Goal: Check status: Check status

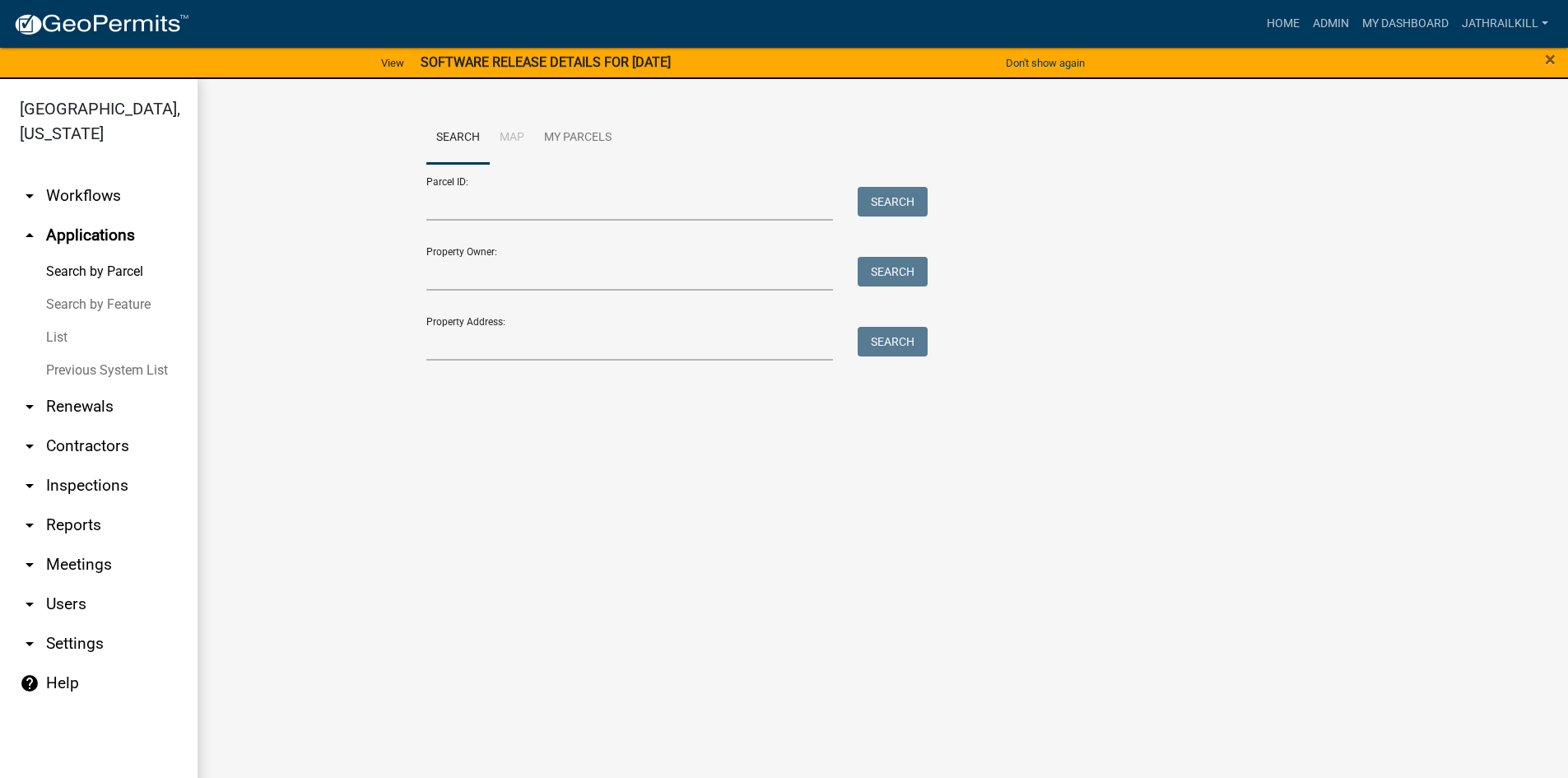
click at [526, 359] on div "Search Map My Parcels Parcel ID: Search Property Owner: Search Property Address…" at bounding box center [883, 244] width 939 height 264
drag, startPoint x: 530, startPoint y: 355, endPoint x: 697, endPoint y: 234, distance: 206.2
click at [530, 355] on input "Property Address:" at bounding box center [630, 344] width 407 height 34
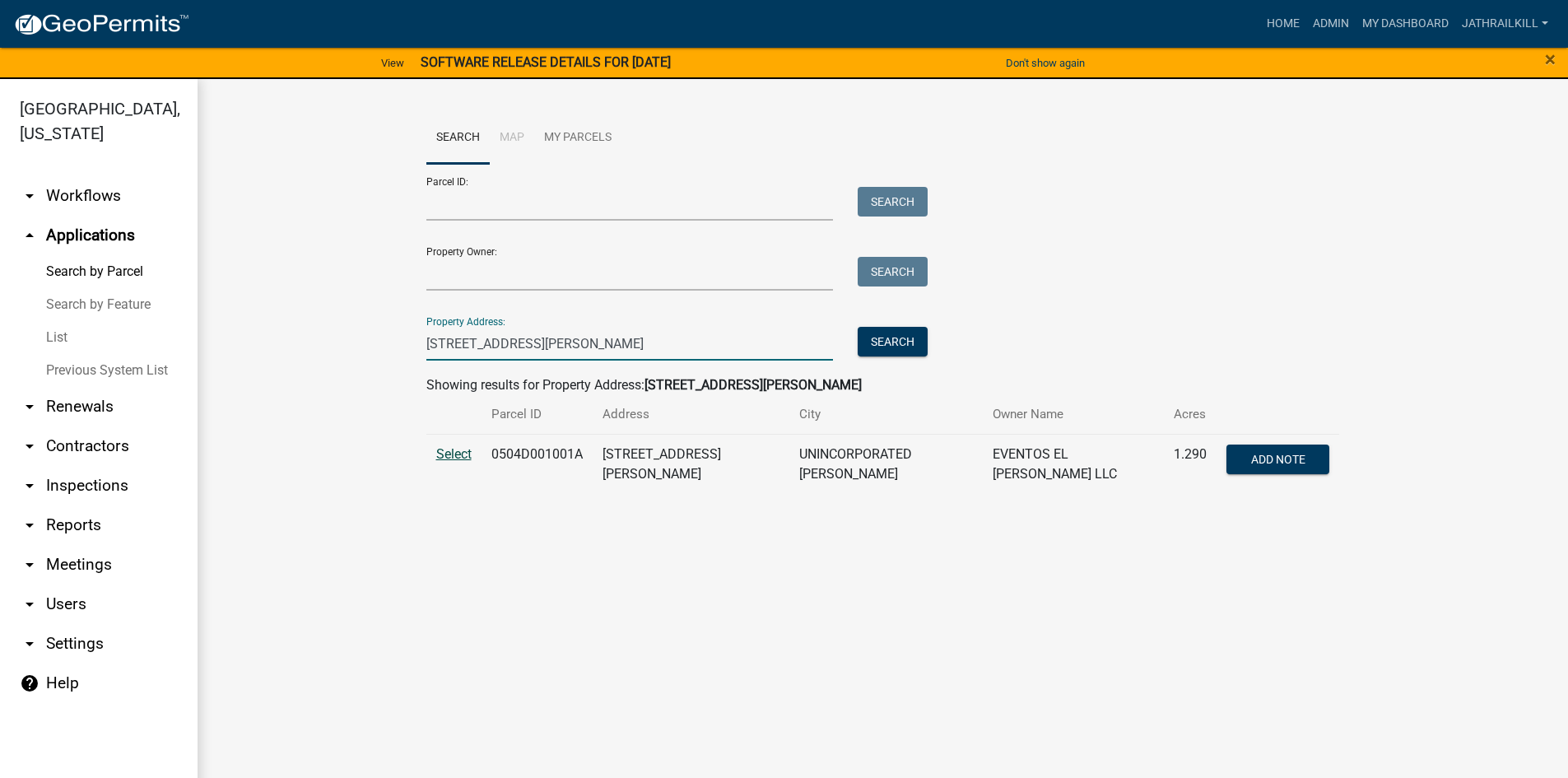
type input "[STREET_ADDRESS][PERSON_NAME]"
click at [454, 444] on td "Select" at bounding box center [453, 463] width 55 height 60
click at [458, 448] on span "Select" at bounding box center [453, 453] width 35 height 15
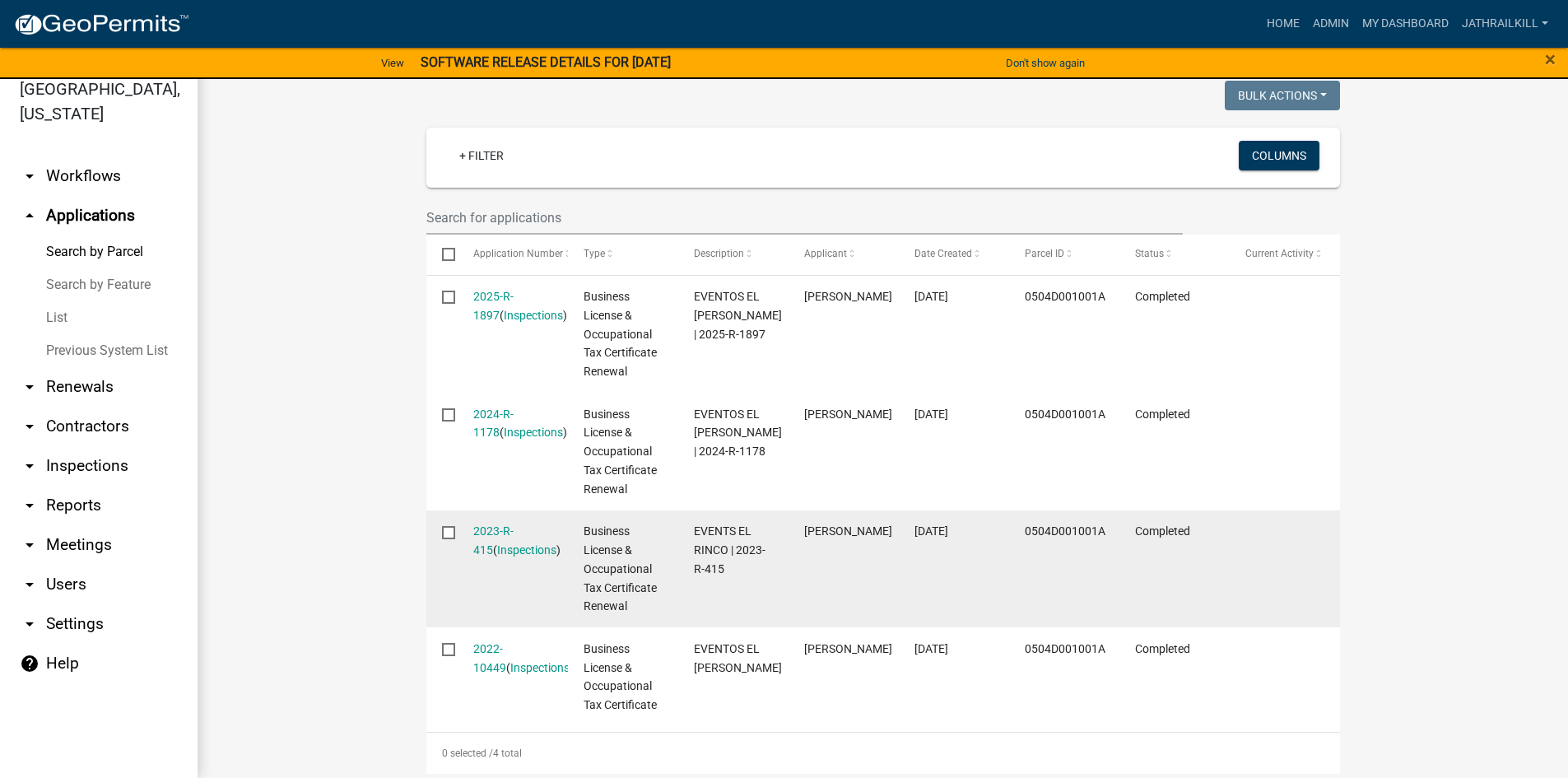
scroll to position [425, 0]
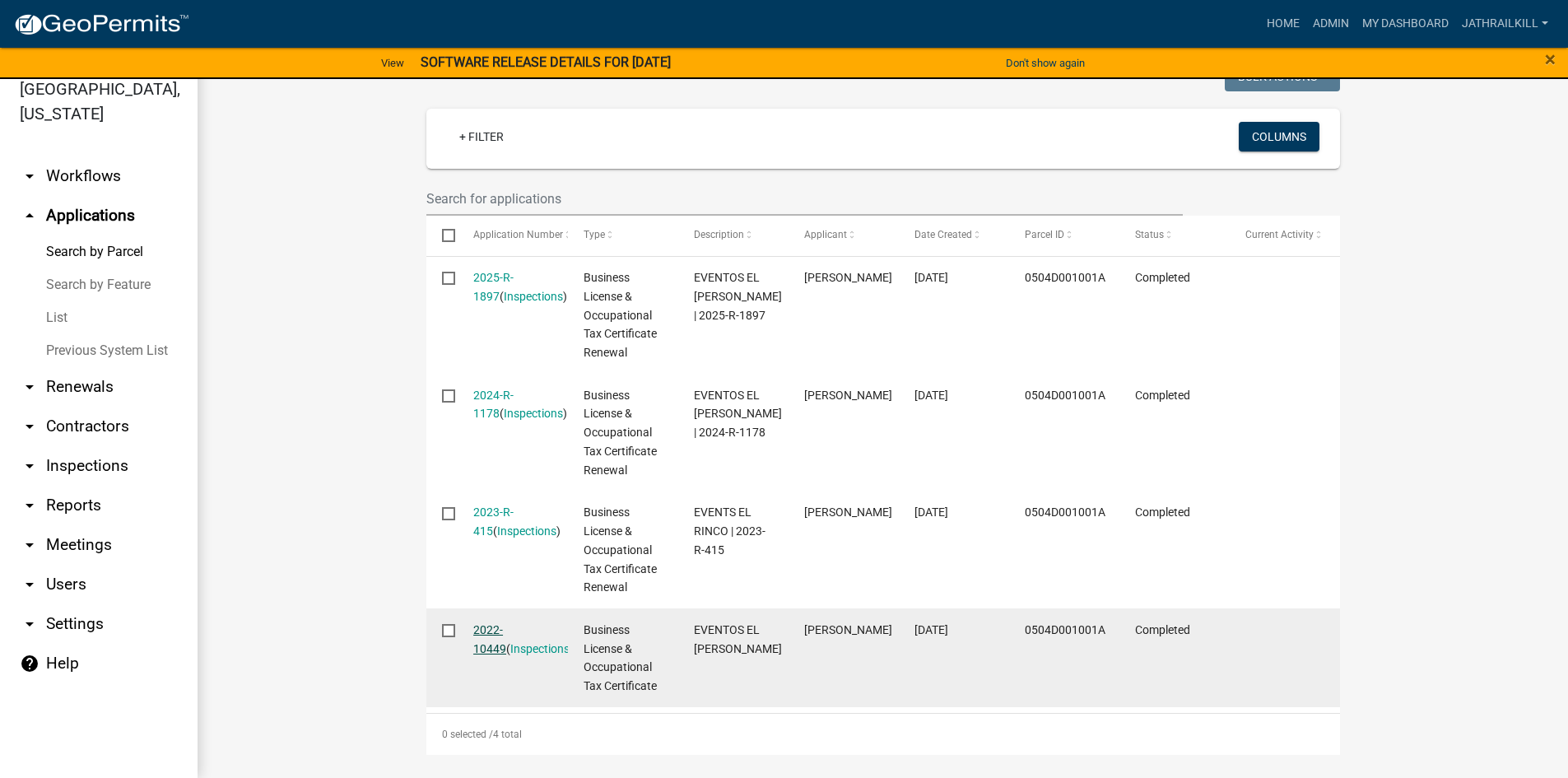
click at [498, 623] on link "2022-10449" at bounding box center [489, 639] width 33 height 32
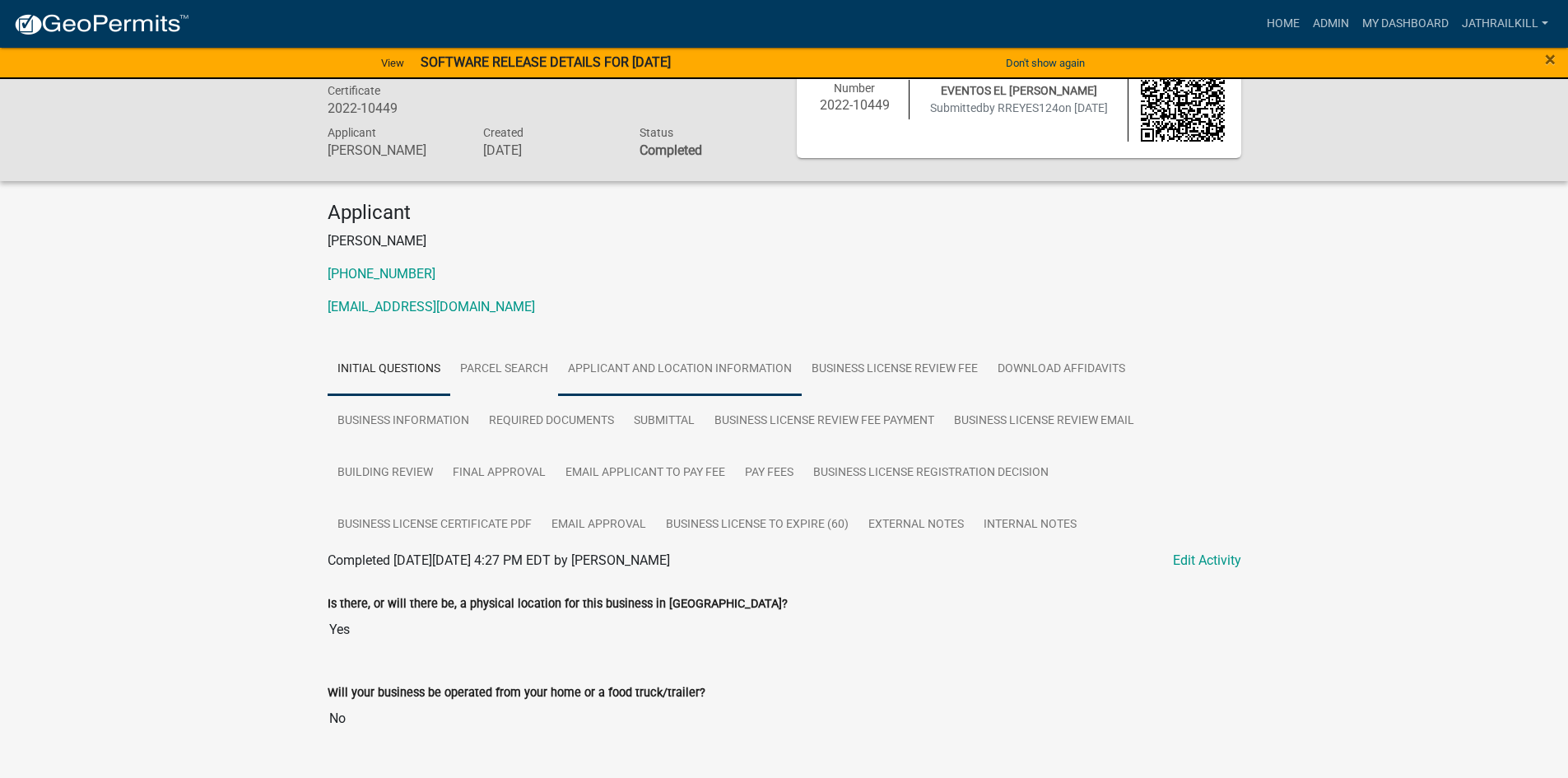
scroll to position [83, 0]
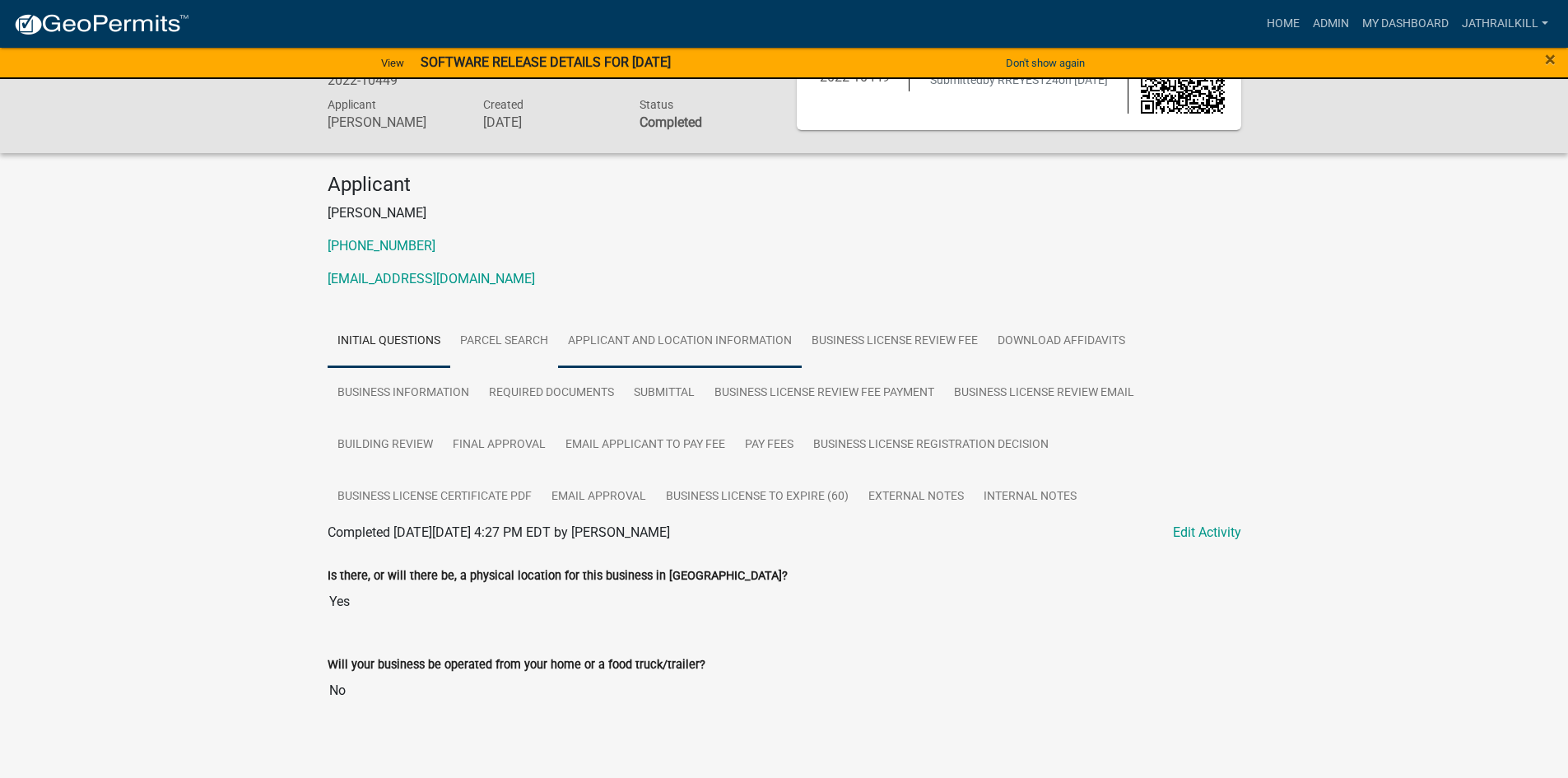
click at [674, 345] on link "Applicant and Location Information" at bounding box center [680, 341] width 244 height 53
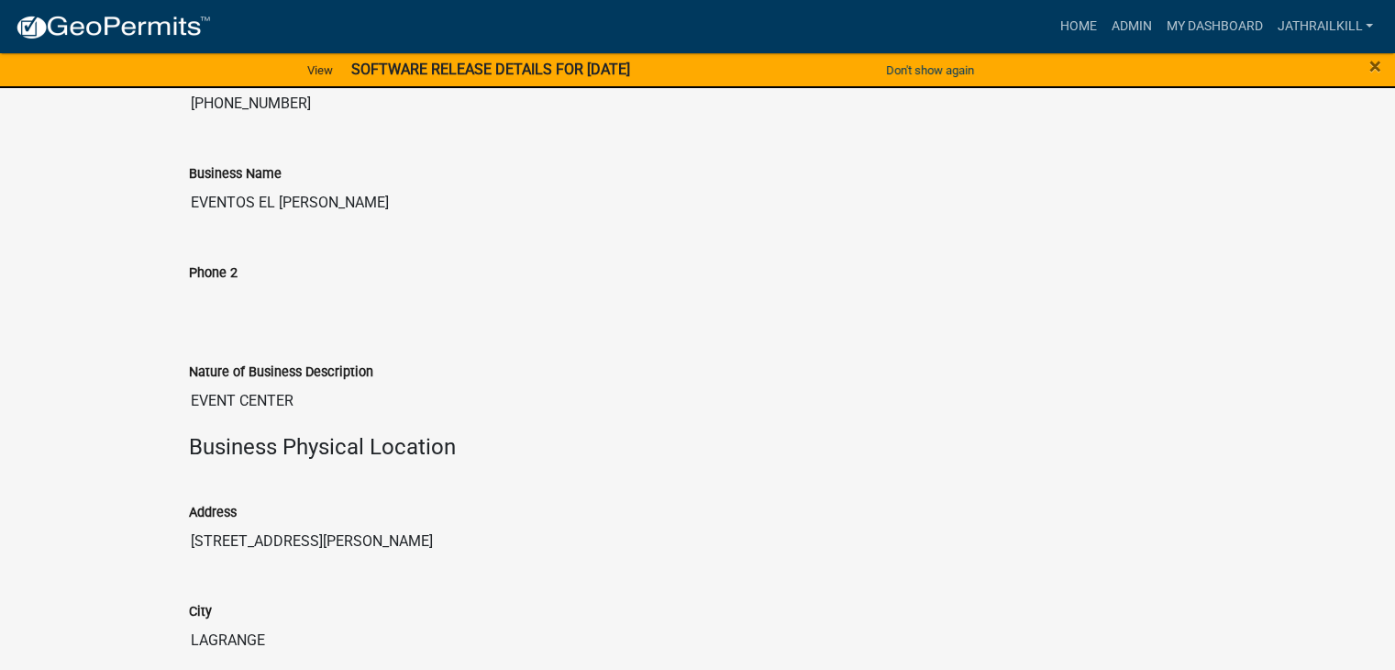
scroll to position [1559, 0]
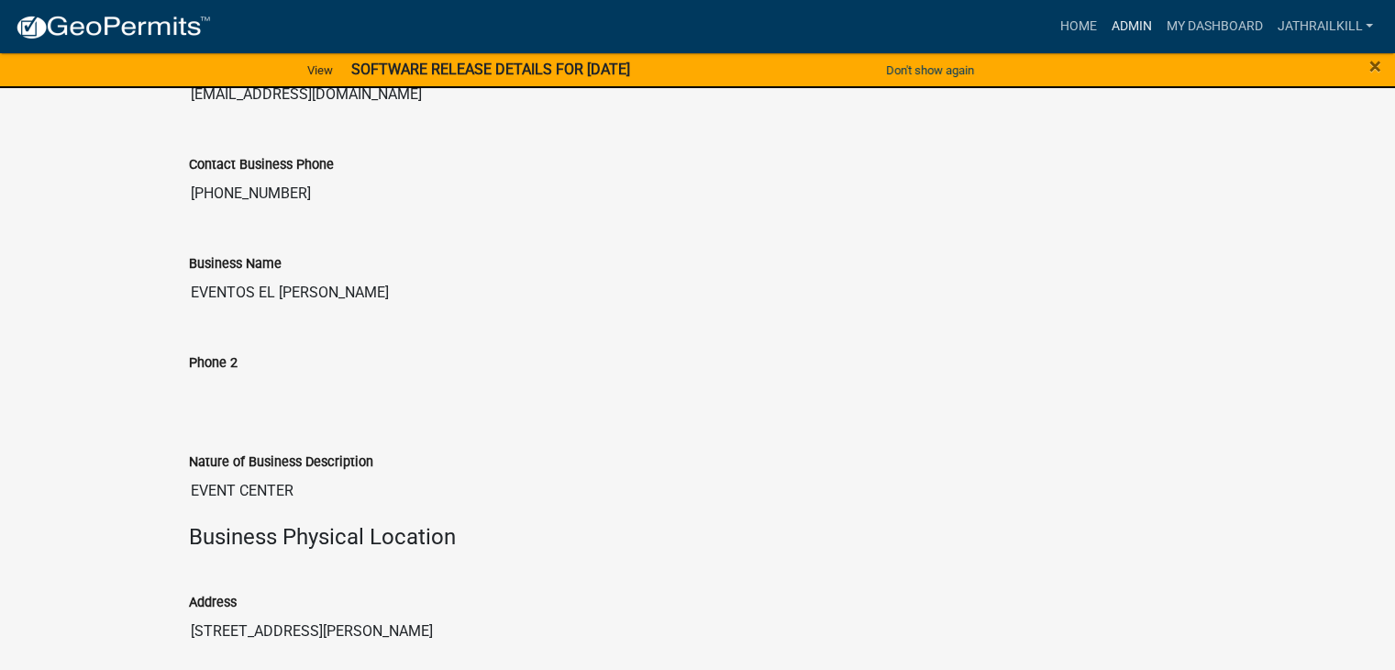
click at [1141, 30] on link "Admin" at bounding box center [1130, 26] width 55 height 35
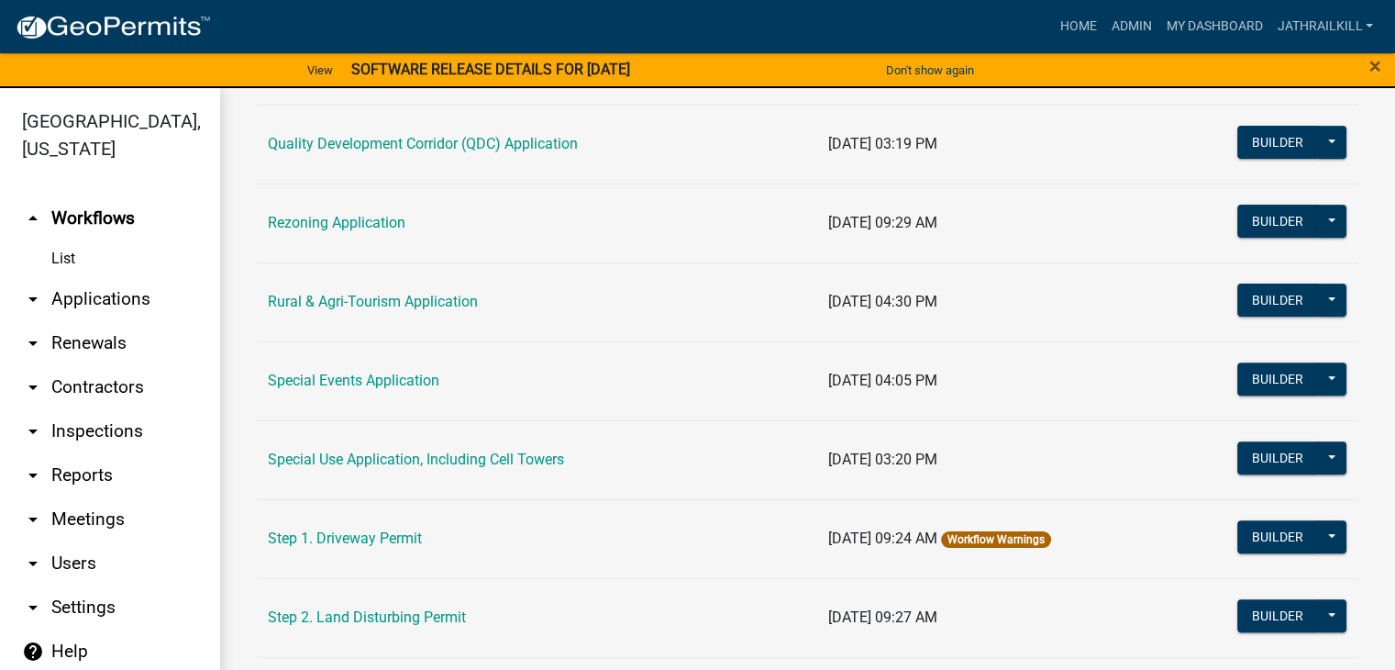
scroll to position [1049, 0]
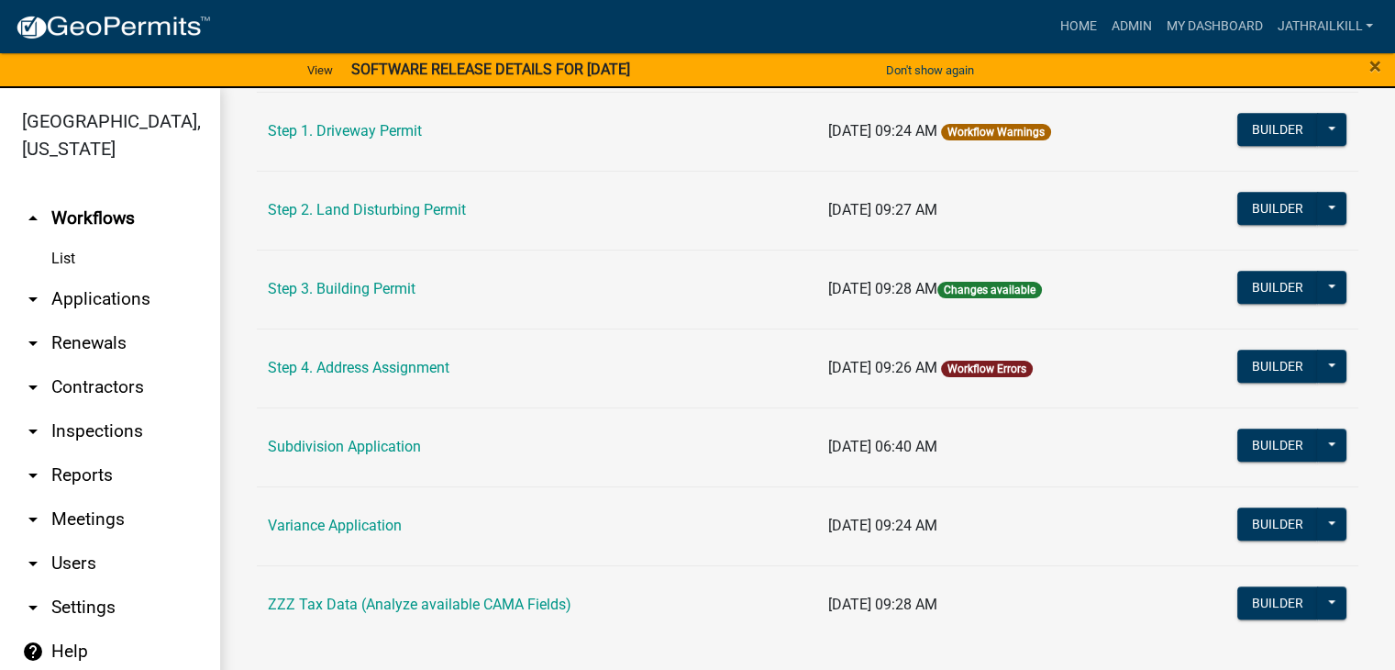
click at [361, 275] on td "Step 3. Building Permit" at bounding box center [537, 288] width 560 height 79
click at [364, 280] on link "Step 3. Building Permit" at bounding box center [342, 288] width 148 height 17
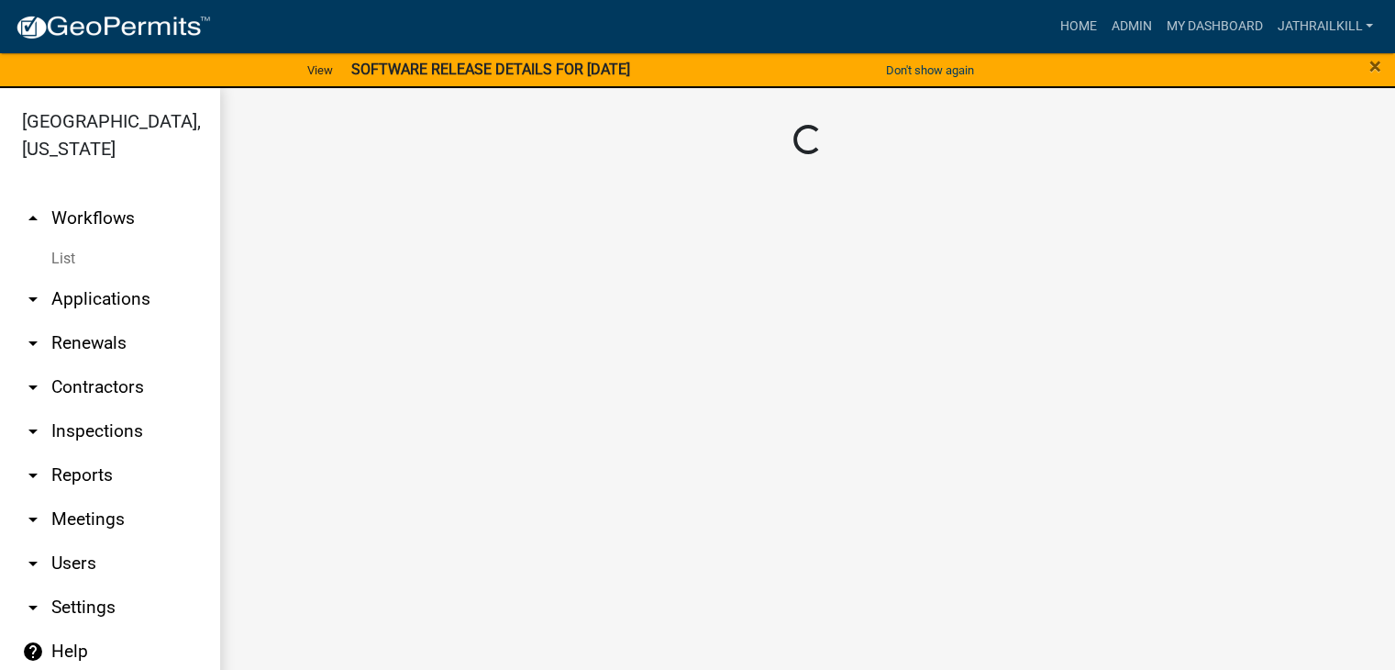
click at [124, 277] on link "arrow_drop_down Applications" at bounding box center [110, 299] width 220 height 44
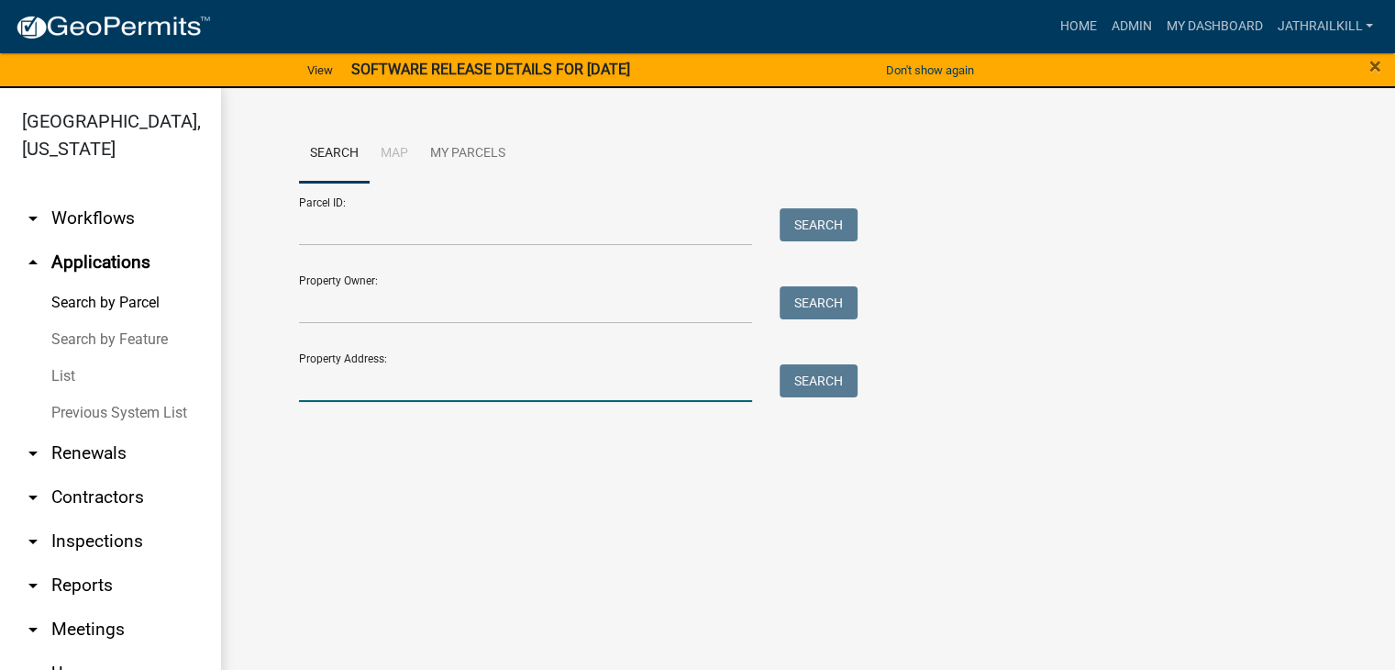
drag, startPoint x: 550, startPoint y: 380, endPoint x: 560, endPoint y: 386, distance: 11.2
click at [550, 380] on input "Property Address:" at bounding box center [526, 383] width 454 height 38
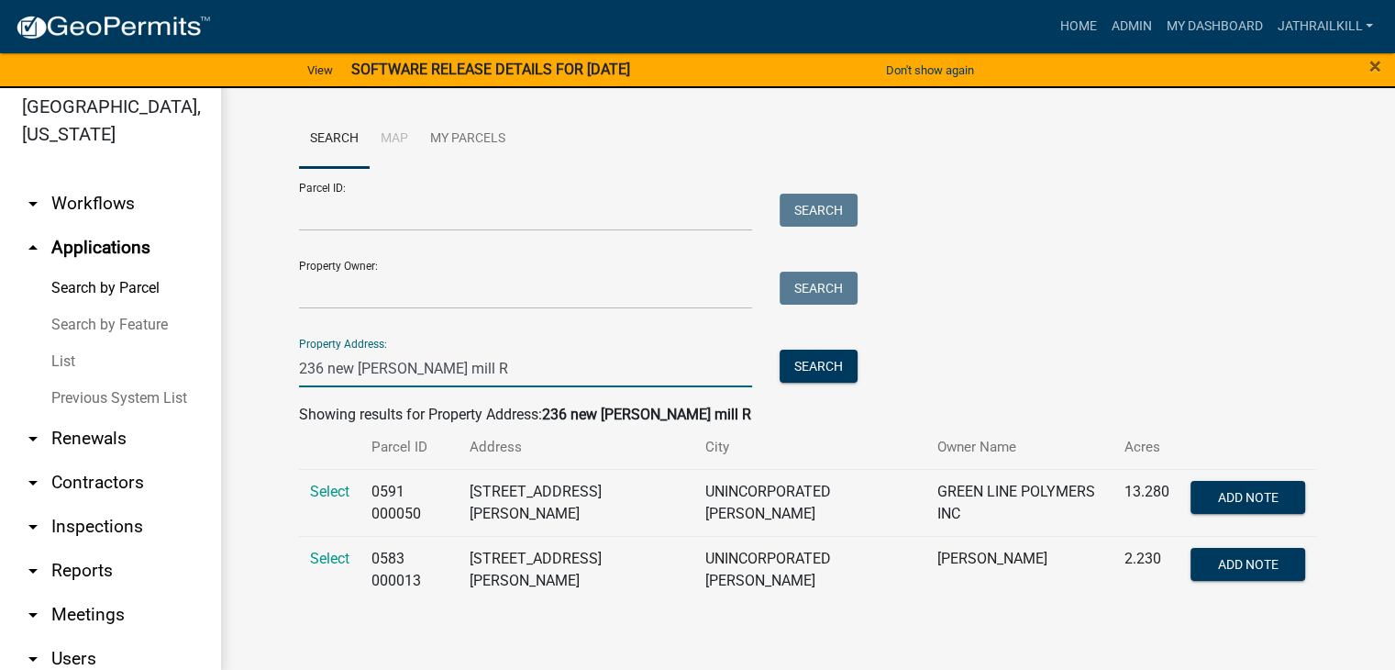
scroll to position [22, 0]
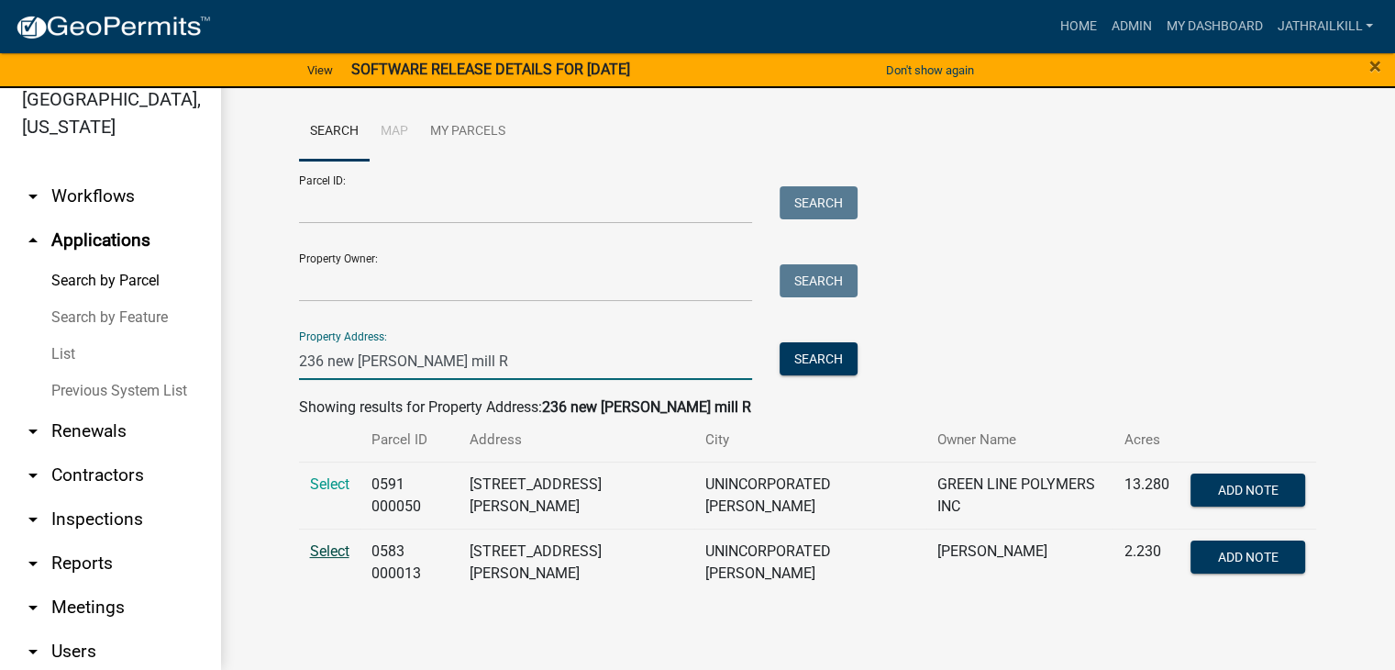
type input "236 new [PERSON_NAME] mill R"
click at [334, 556] on span "Select" at bounding box center [329, 550] width 39 height 17
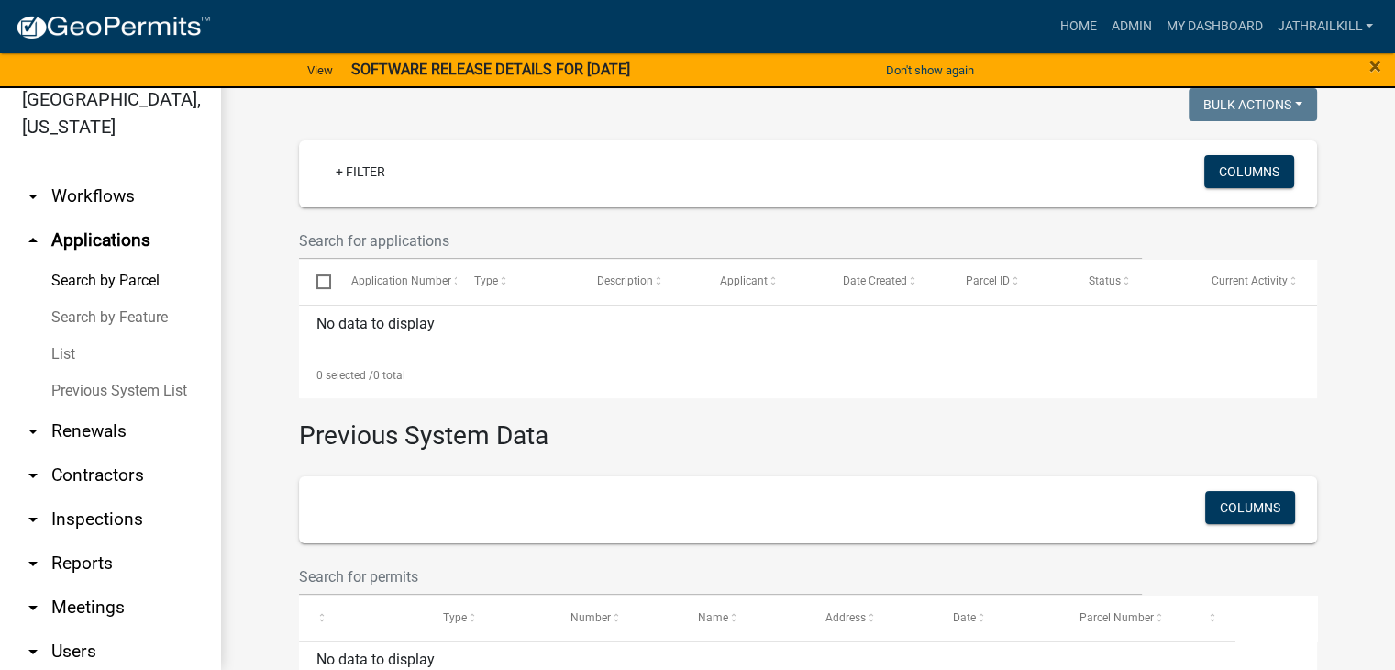
scroll to position [92, 0]
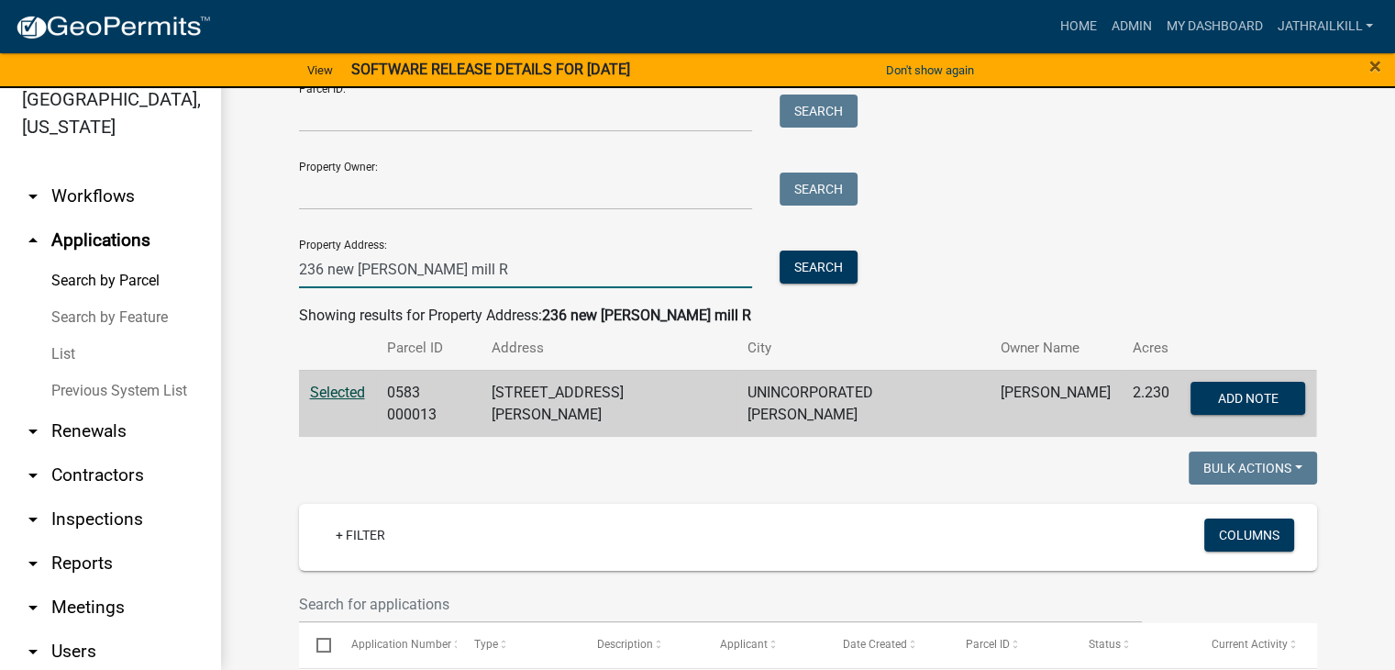
click at [543, 285] on input "236 new [PERSON_NAME] mill R" at bounding box center [526, 269] width 454 height 38
click at [804, 295] on wm-search-parcel-data-activity-input "Search Map My Parcels Parcel ID: Search Property Owner: Search Property Address…" at bounding box center [808, 224] width 1018 height 426
click at [810, 280] on button "Search" at bounding box center [819, 266] width 78 height 33
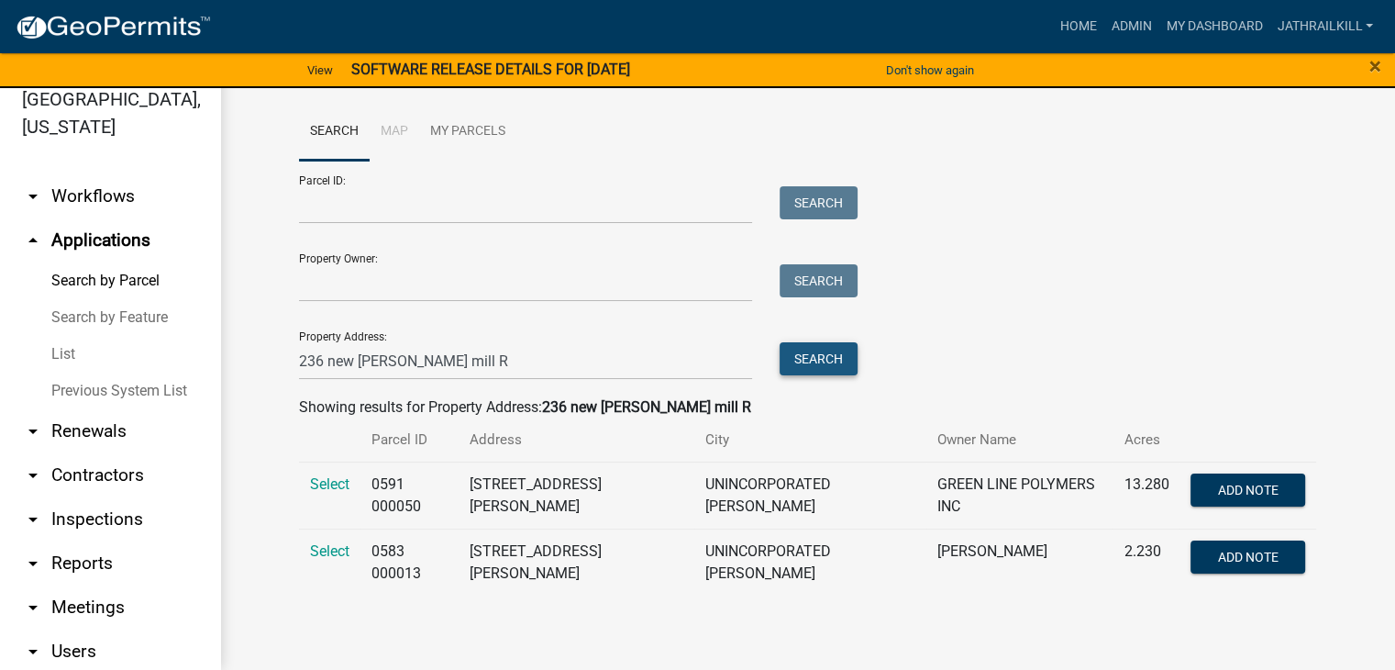
scroll to position [0, 0]
click at [331, 504] on td "Select" at bounding box center [329, 494] width 61 height 67
click at [338, 488] on span "Select" at bounding box center [329, 483] width 39 height 17
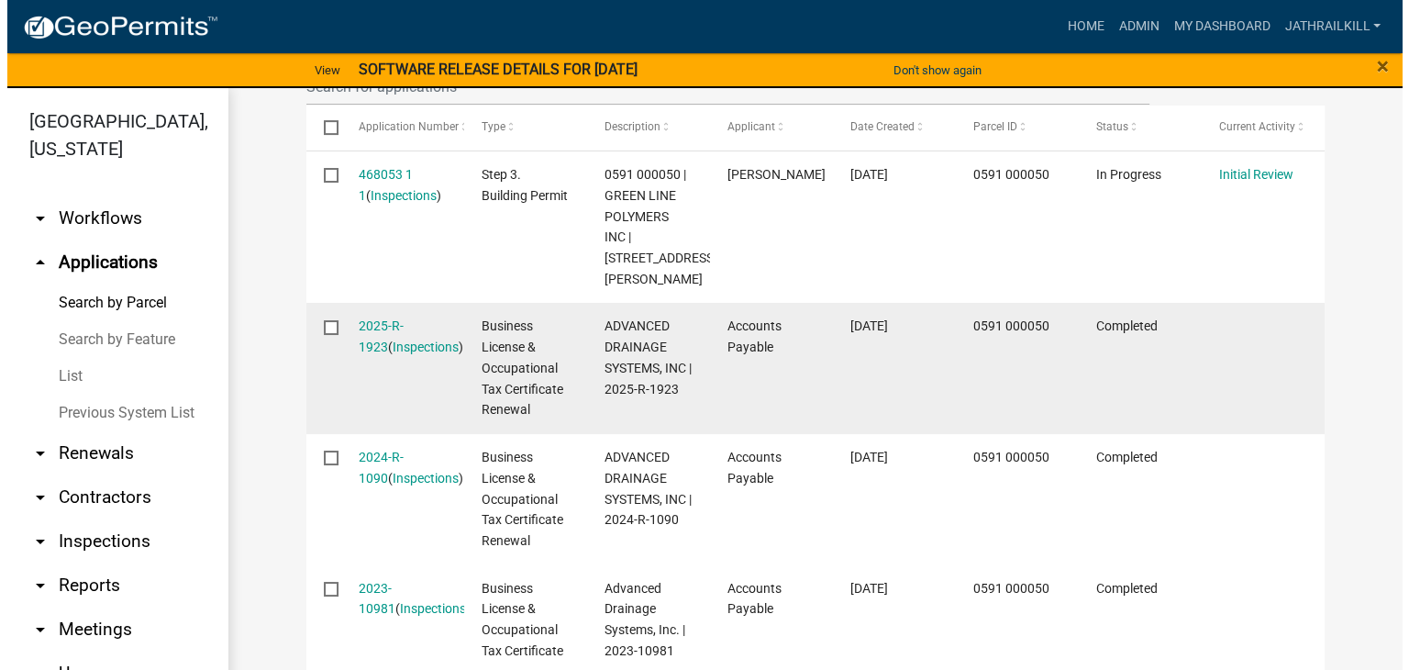
scroll to position [642, 0]
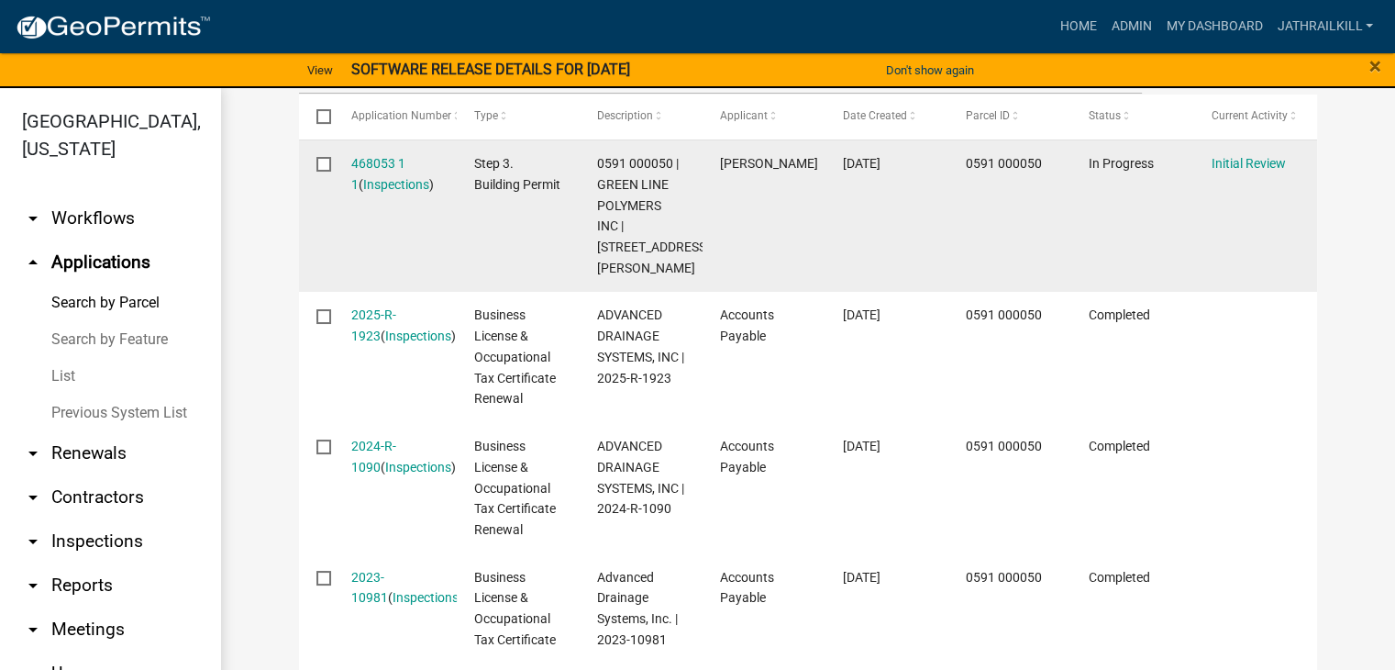
click at [1240, 151] on datatable-body-cell "Initial Review" at bounding box center [1255, 215] width 123 height 151
click at [1240, 158] on link "Initial Review" at bounding box center [1249, 163] width 74 height 15
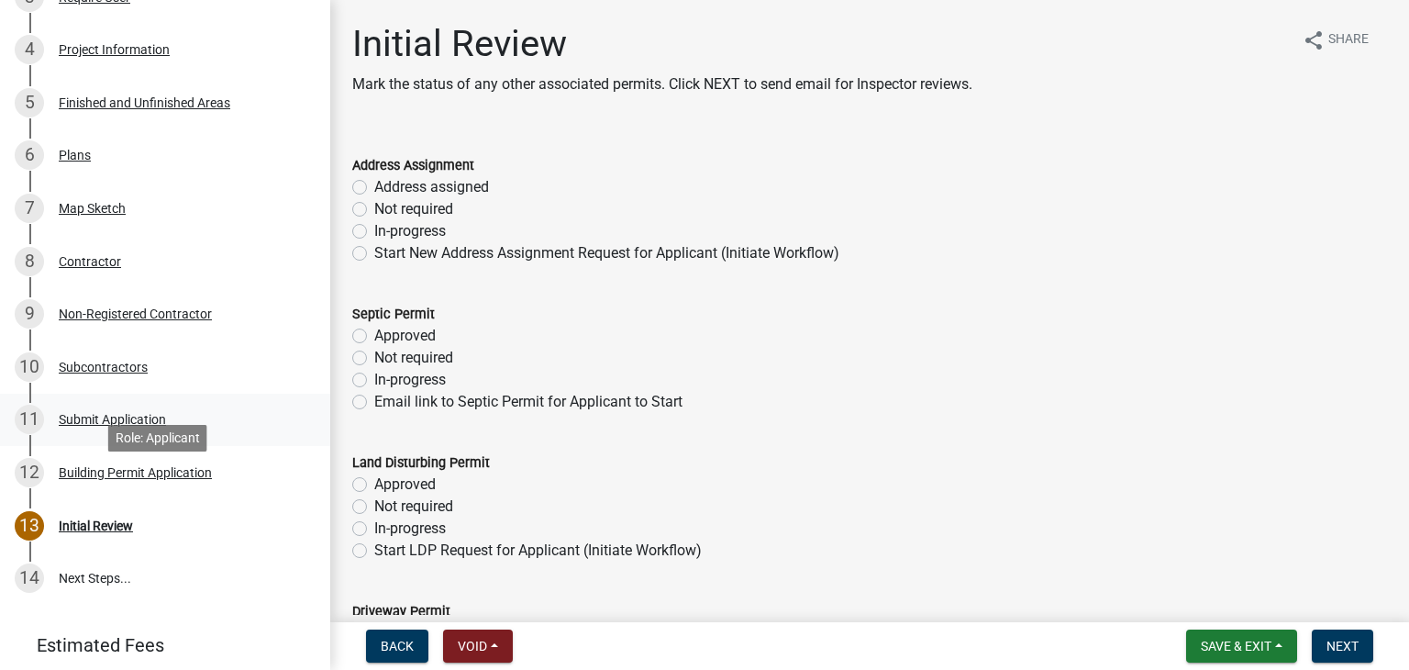
scroll to position [361, 0]
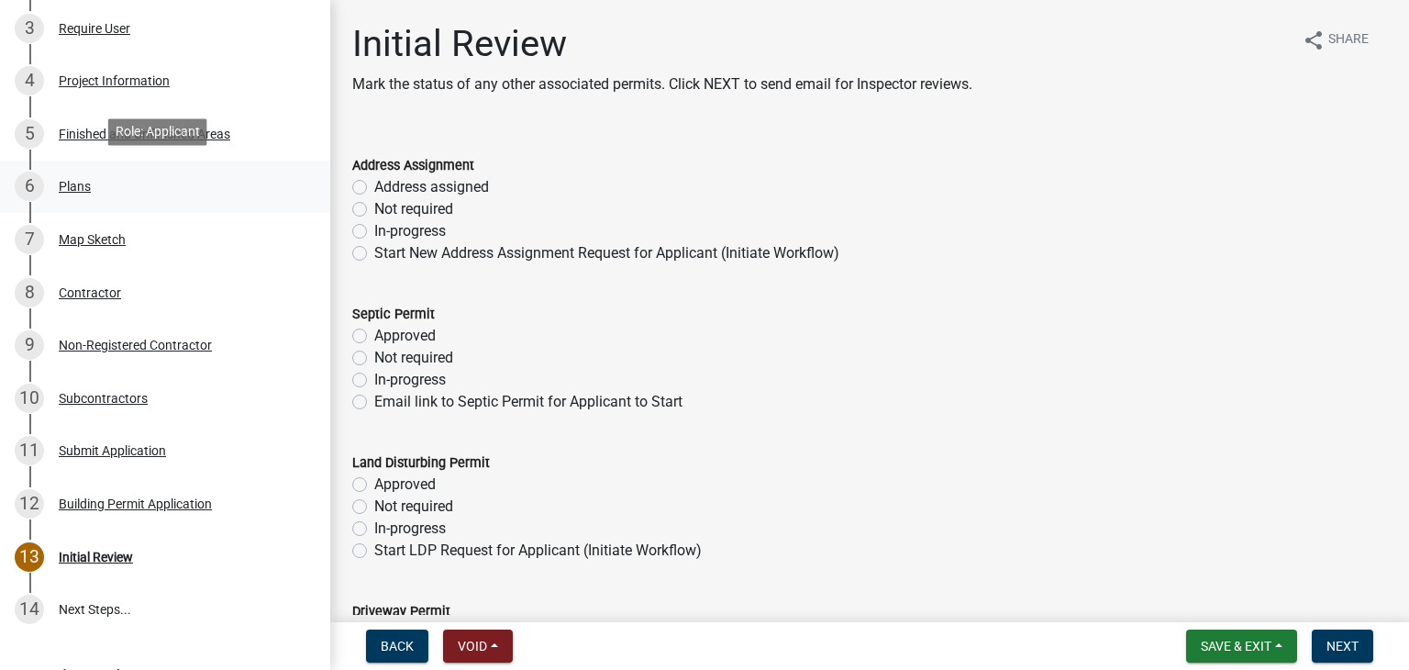
click at [211, 183] on div "6 Plans" at bounding box center [158, 186] width 286 height 29
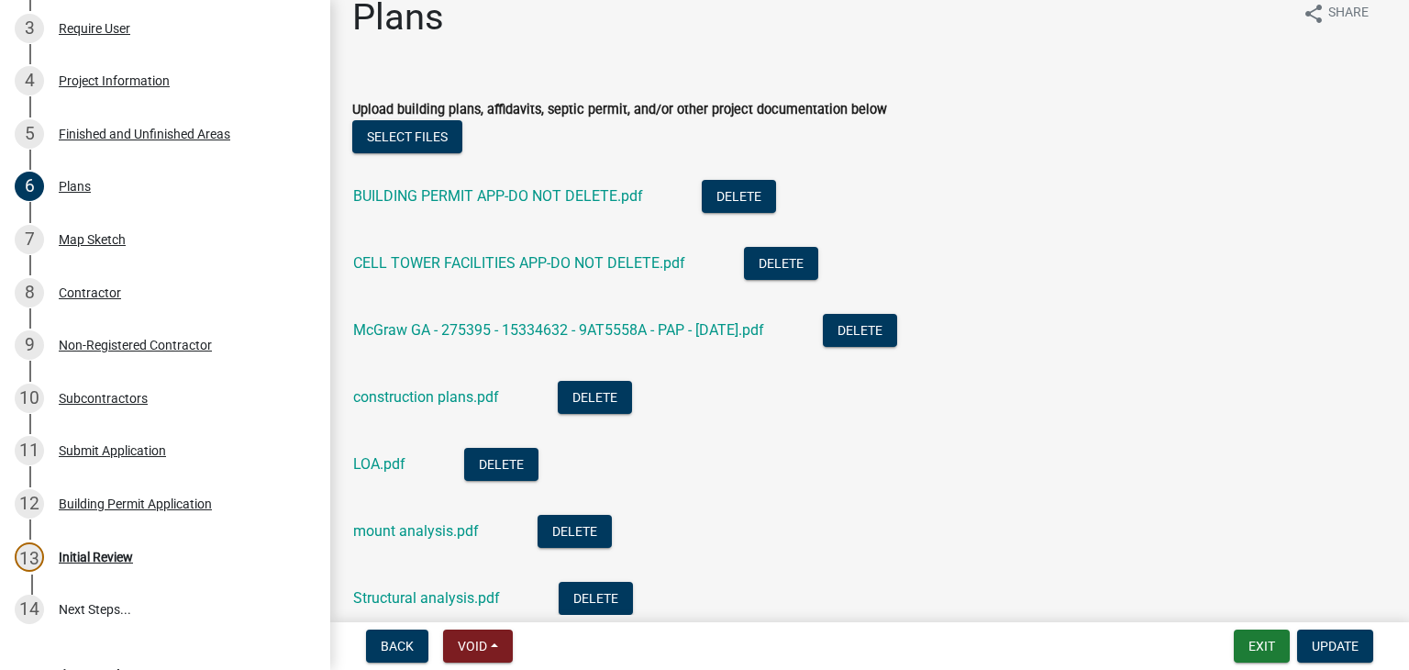
scroll to position [0, 0]
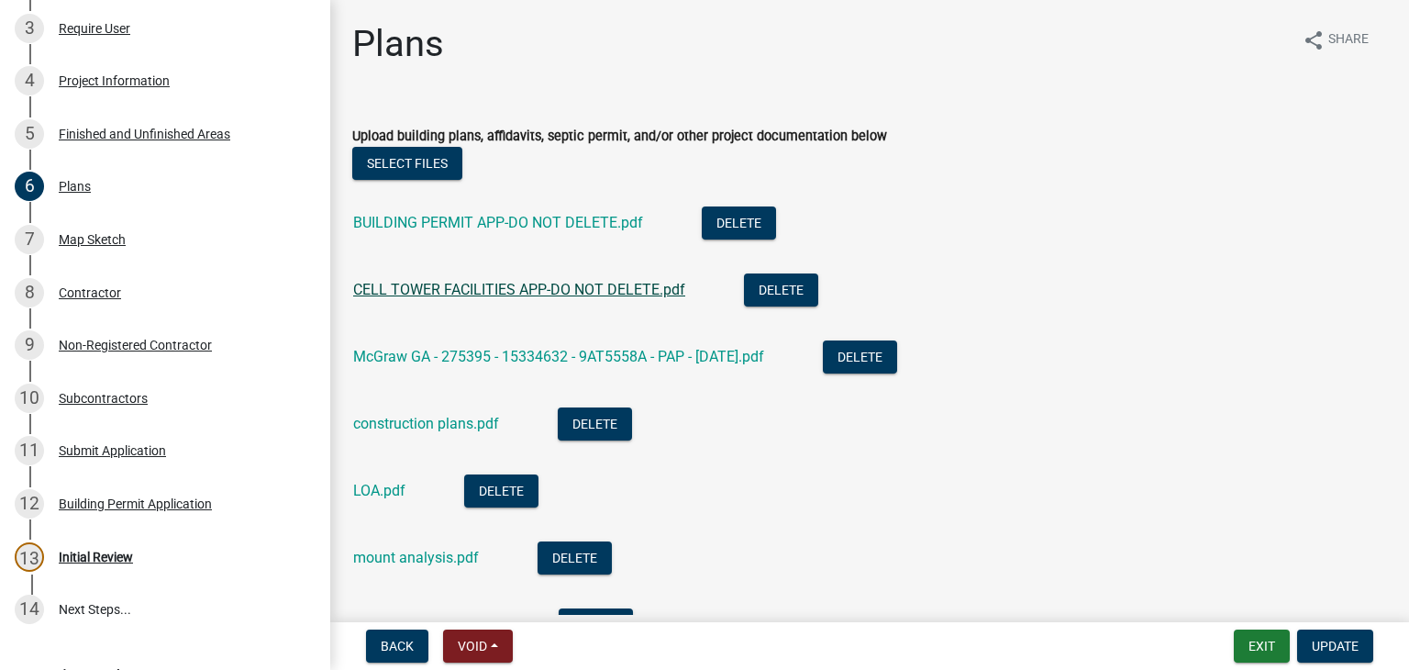
click at [554, 287] on link "CELL TOWER FACILITIES APP-DO NOT DELETE.pdf" at bounding box center [519, 289] width 332 height 17
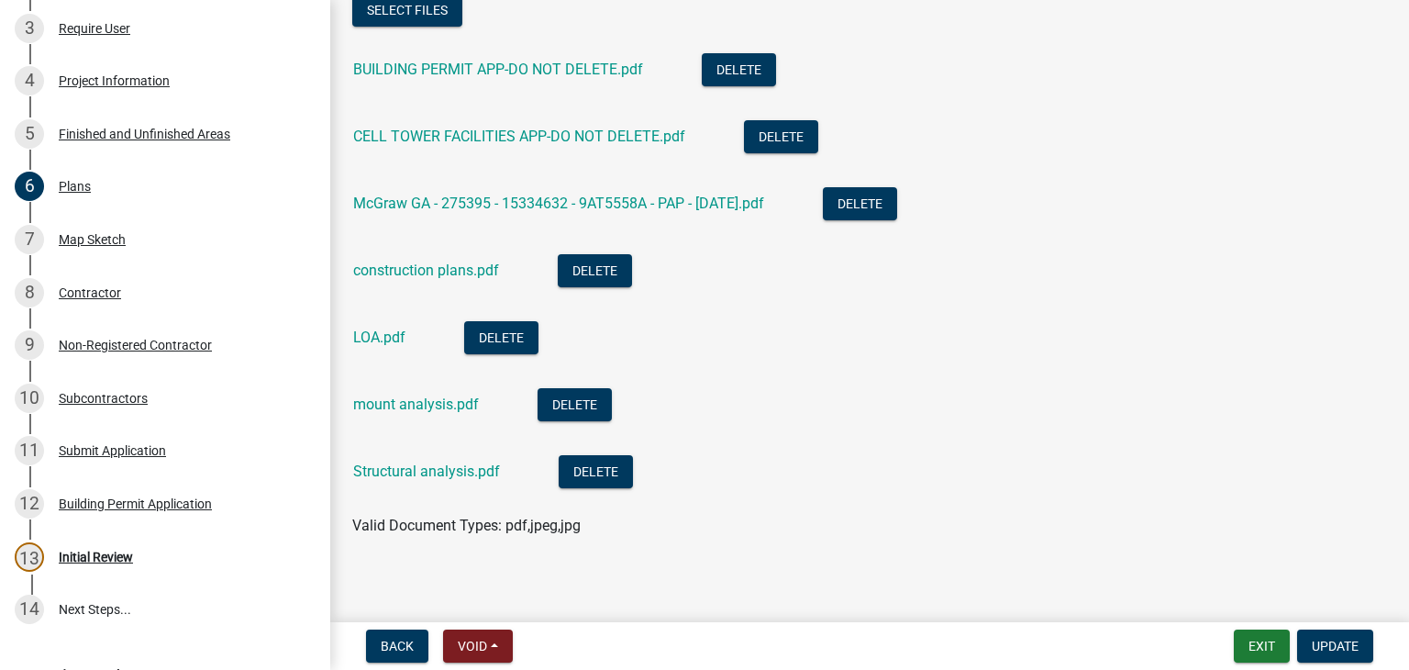
scroll to position [163, 0]
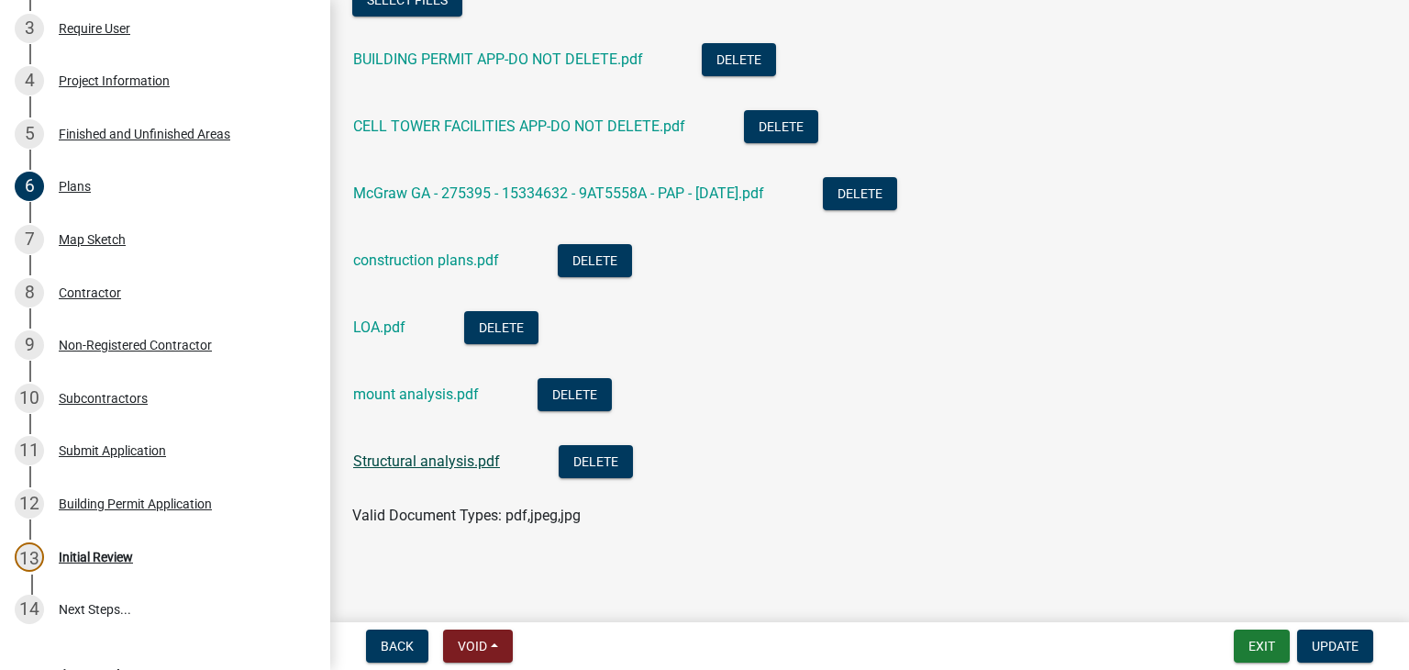
click at [474, 456] on link "Structural analysis.pdf" at bounding box center [426, 460] width 147 height 17
click at [465, 466] on link "Structural analysis.pdf" at bounding box center [426, 460] width 147 height 17
click at [429, 392] on link "mount analysis.pdf" at bounding box center [416, 393] width 126 height 17
click at [392, 327] on link "LOA.pdf" at bounding box center [379, 326] width 52 height 17
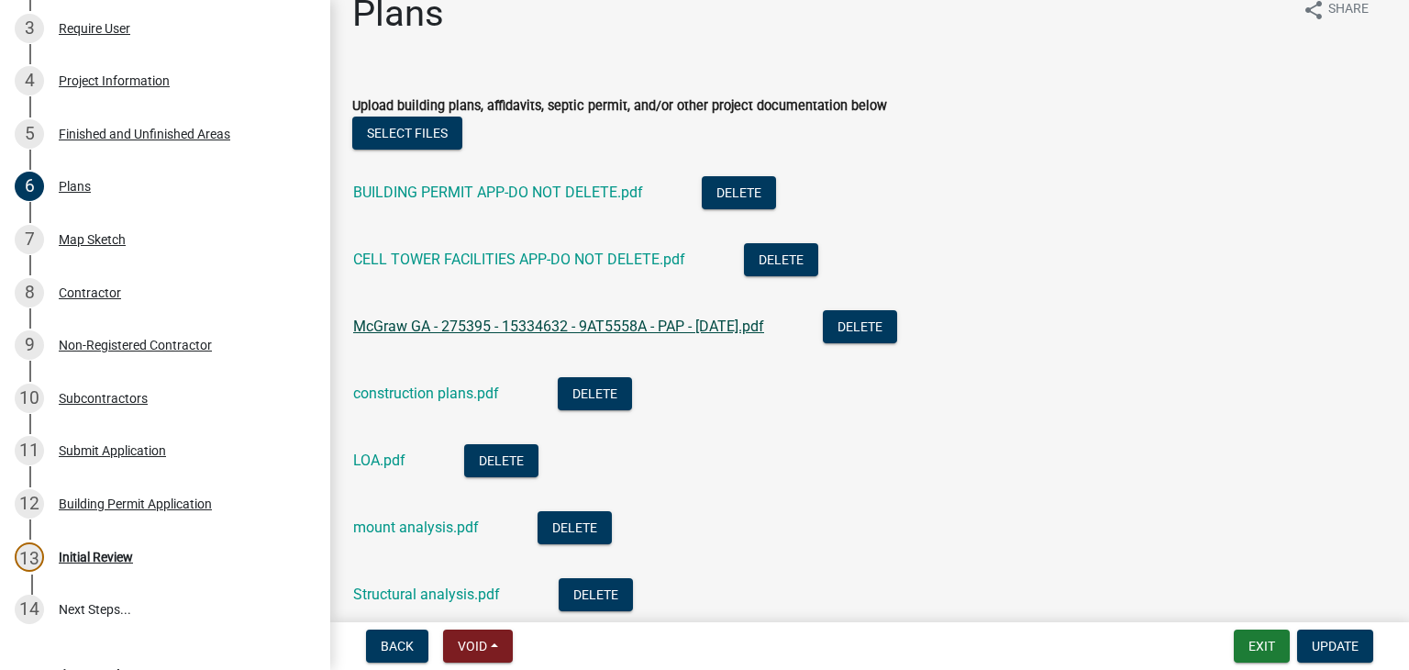
scroll to position [0, 0]
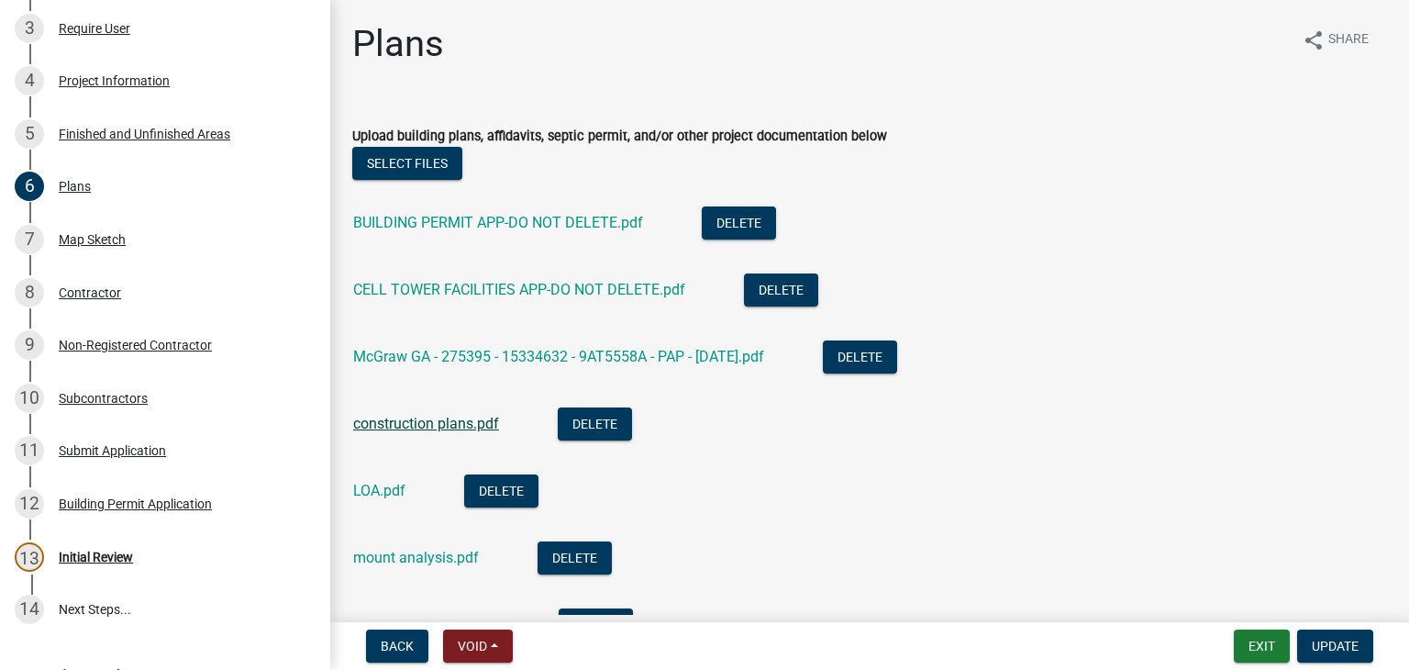
click at [458, 416] on link "construction plans.pdf" at bounding box center [426, 423] width 146 height 17
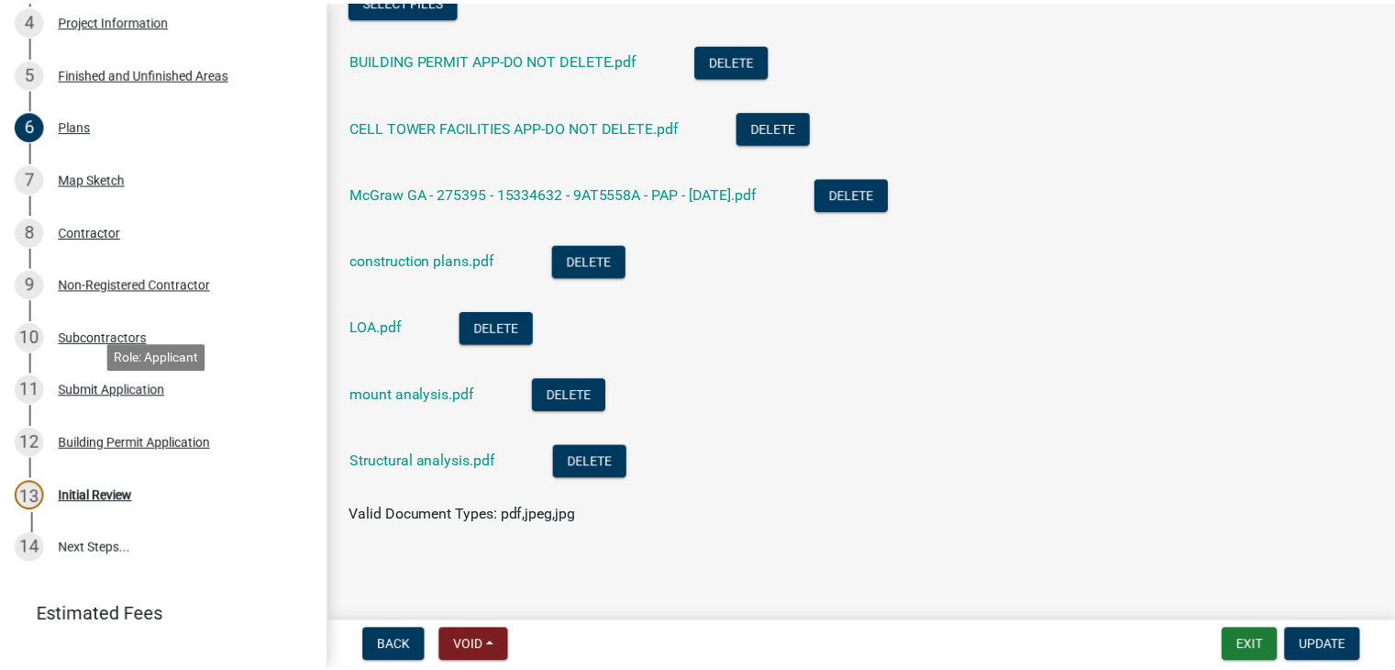
scroll to position [453, 0]
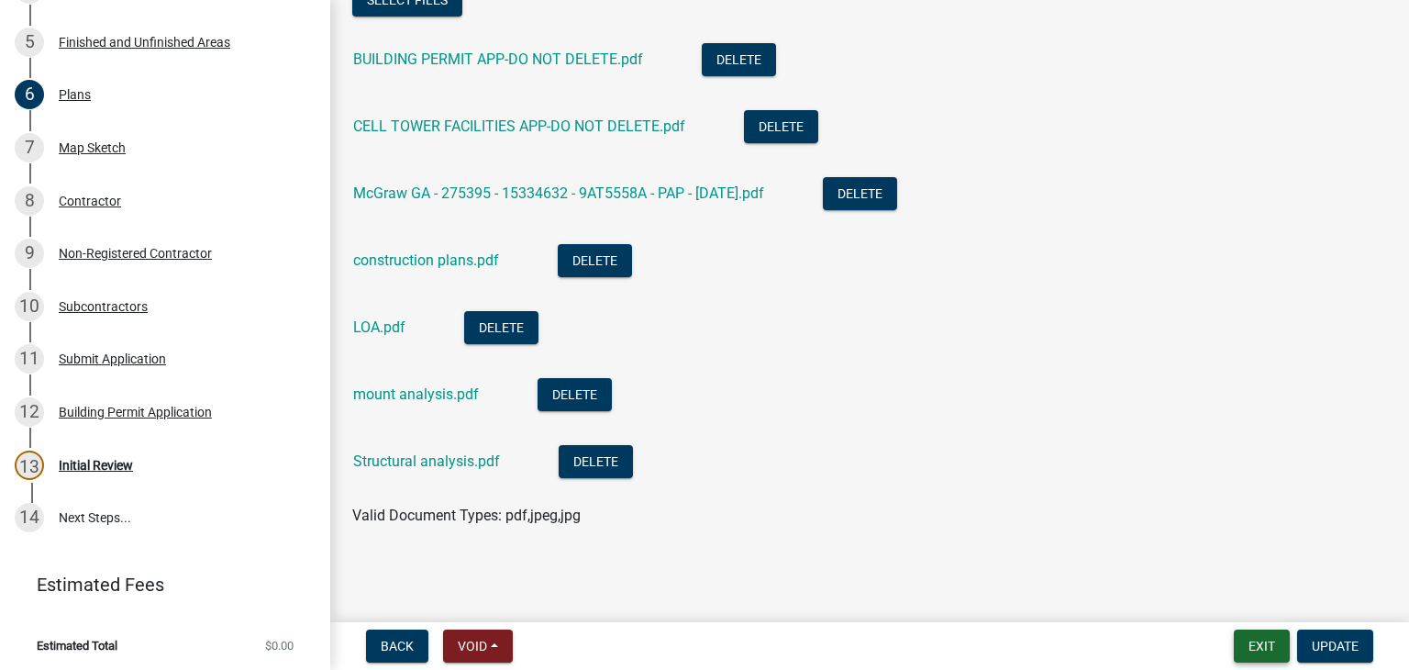
click at [1247, 648] on button "Exit" at bounding box center [1262, 645] width 56 height 33
